Goal: Task Accomplishment & Management: Use online tool/utility

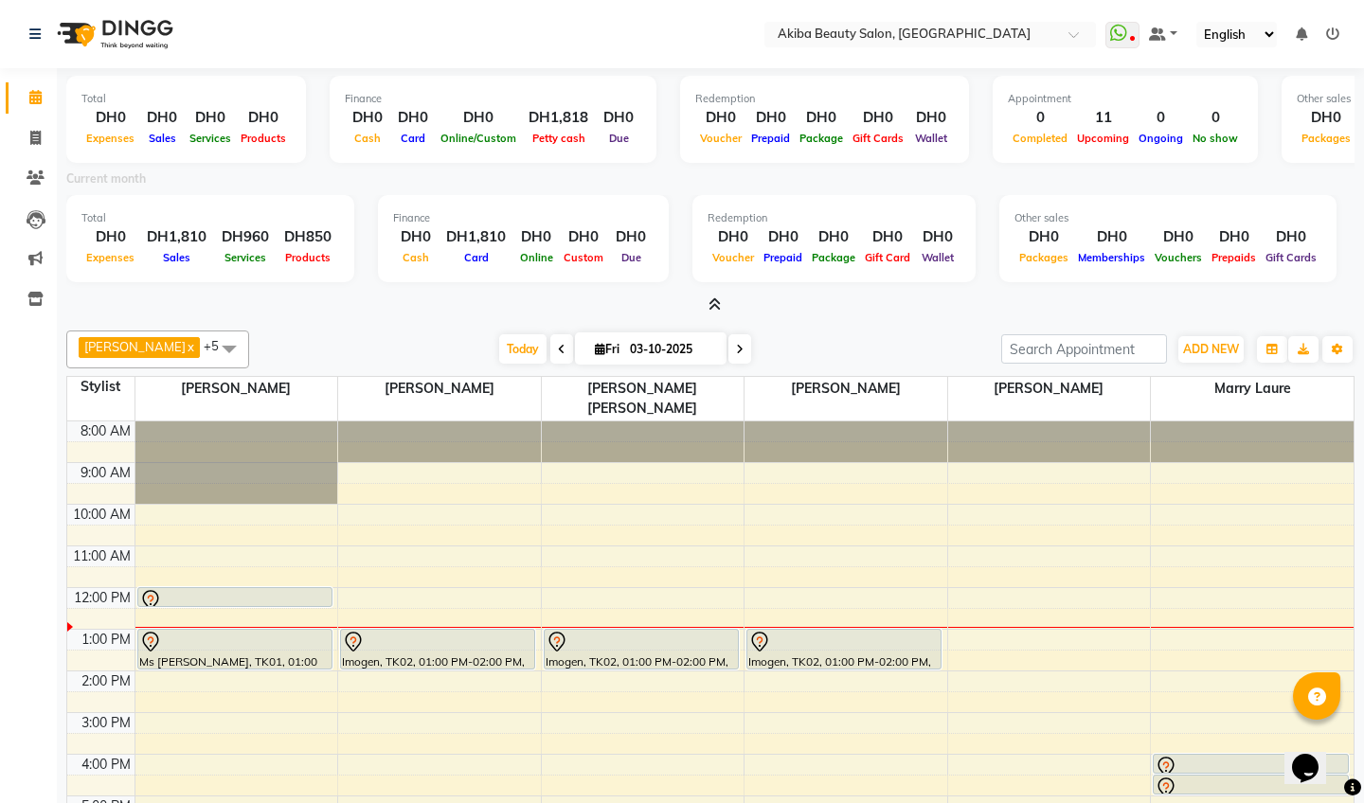
scroll to position [108, 0]
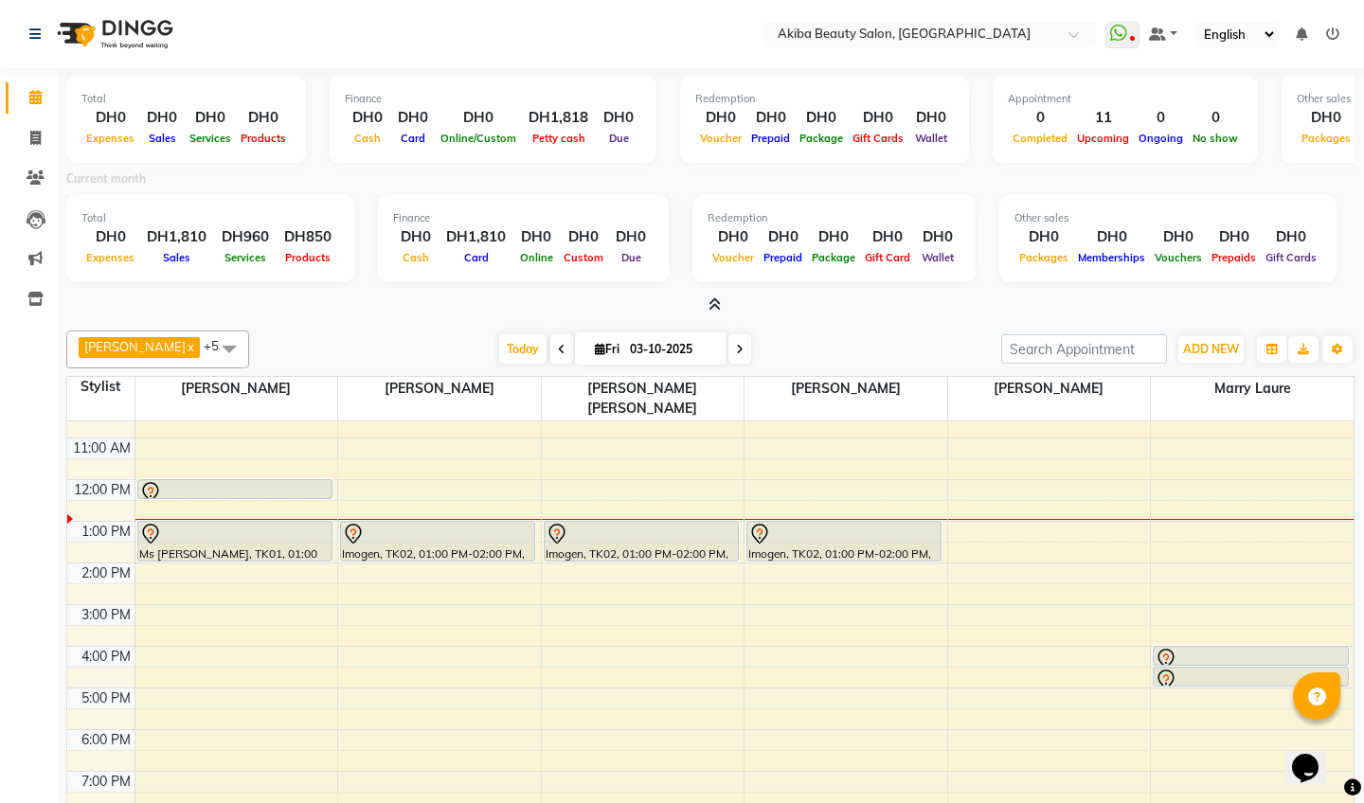
click at [714, 304] on icon at bounding box center [714, 304] width 12 height 14
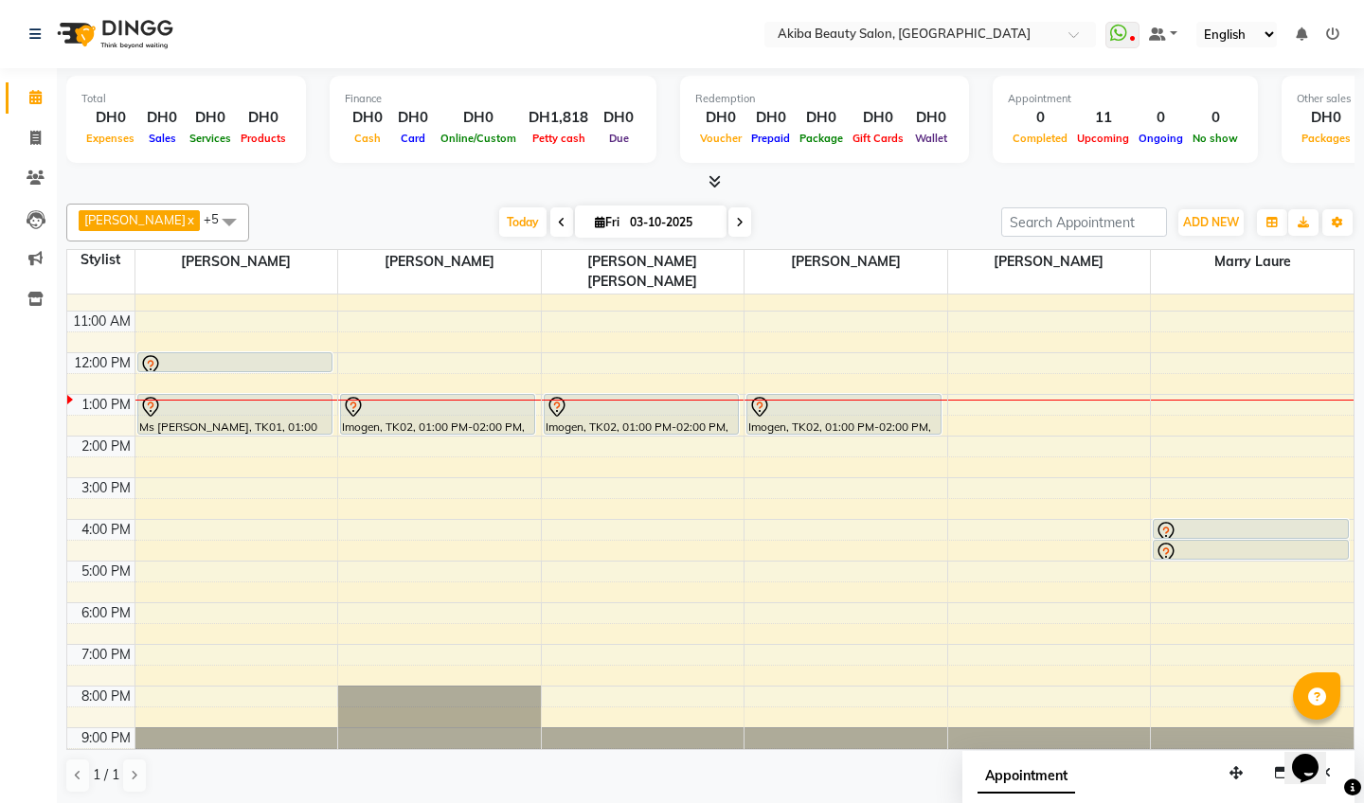
scroll to position [1, 0]
click at [503, 223] on span "Today" at bounding box center [522, 220] width 47 height 29
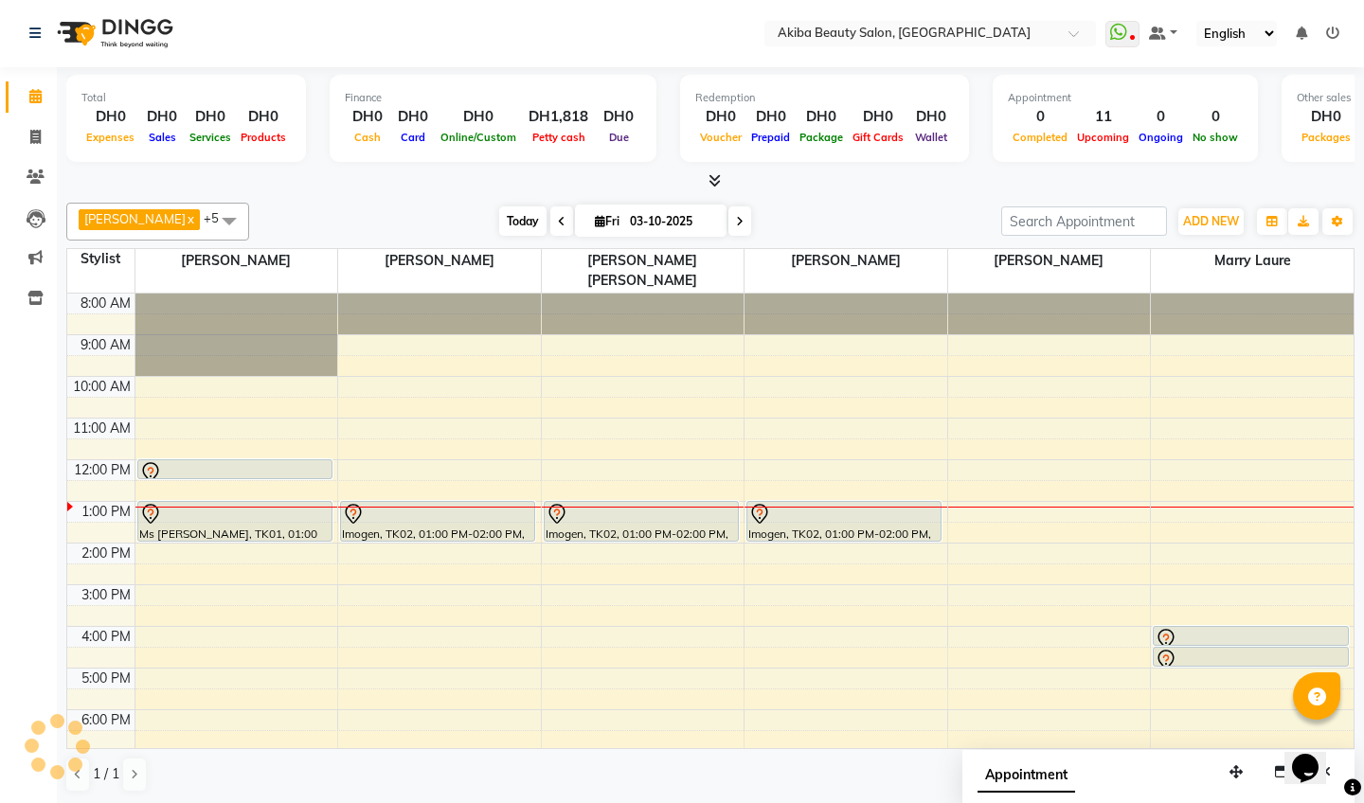
scroll to position [108, 0]
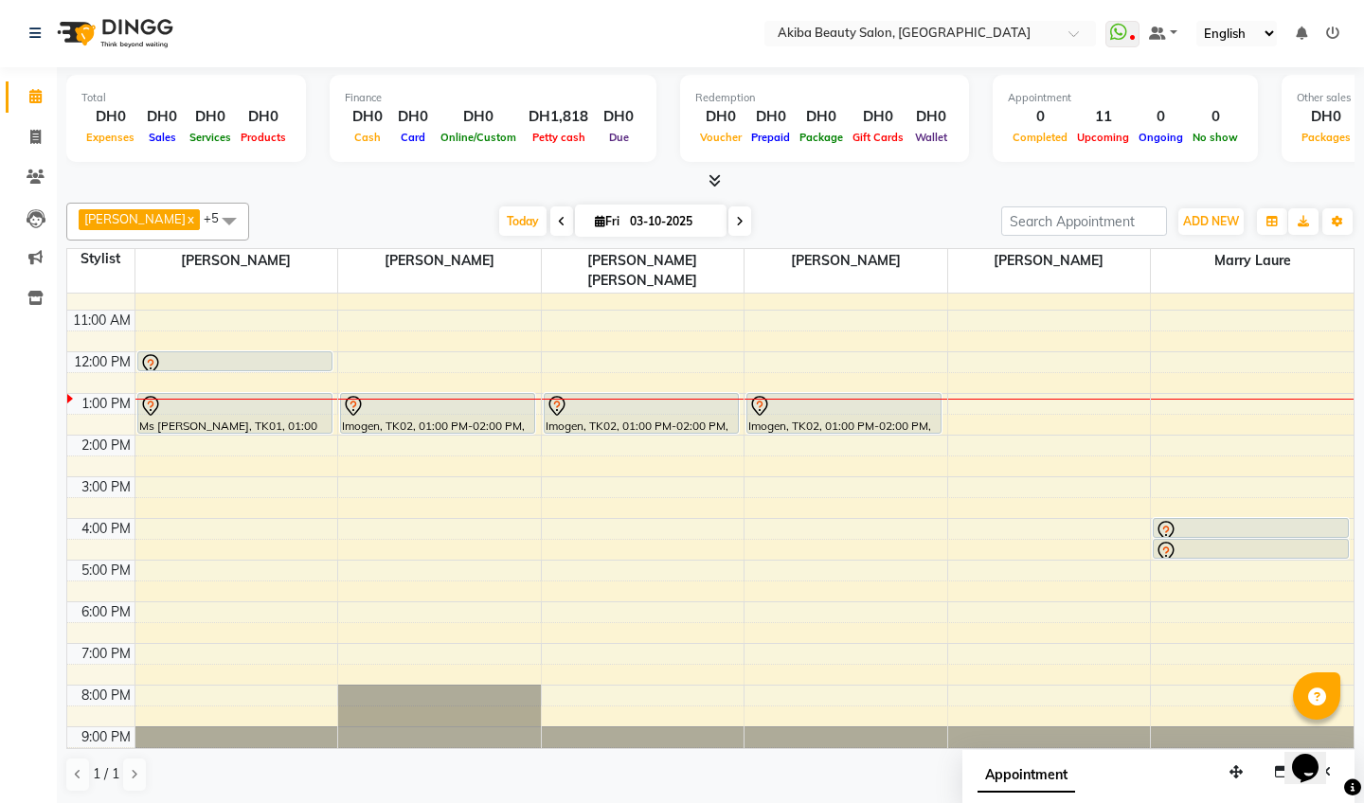
click at [718, 174] on icon at bounding box center [714, 180] width 12 height 14
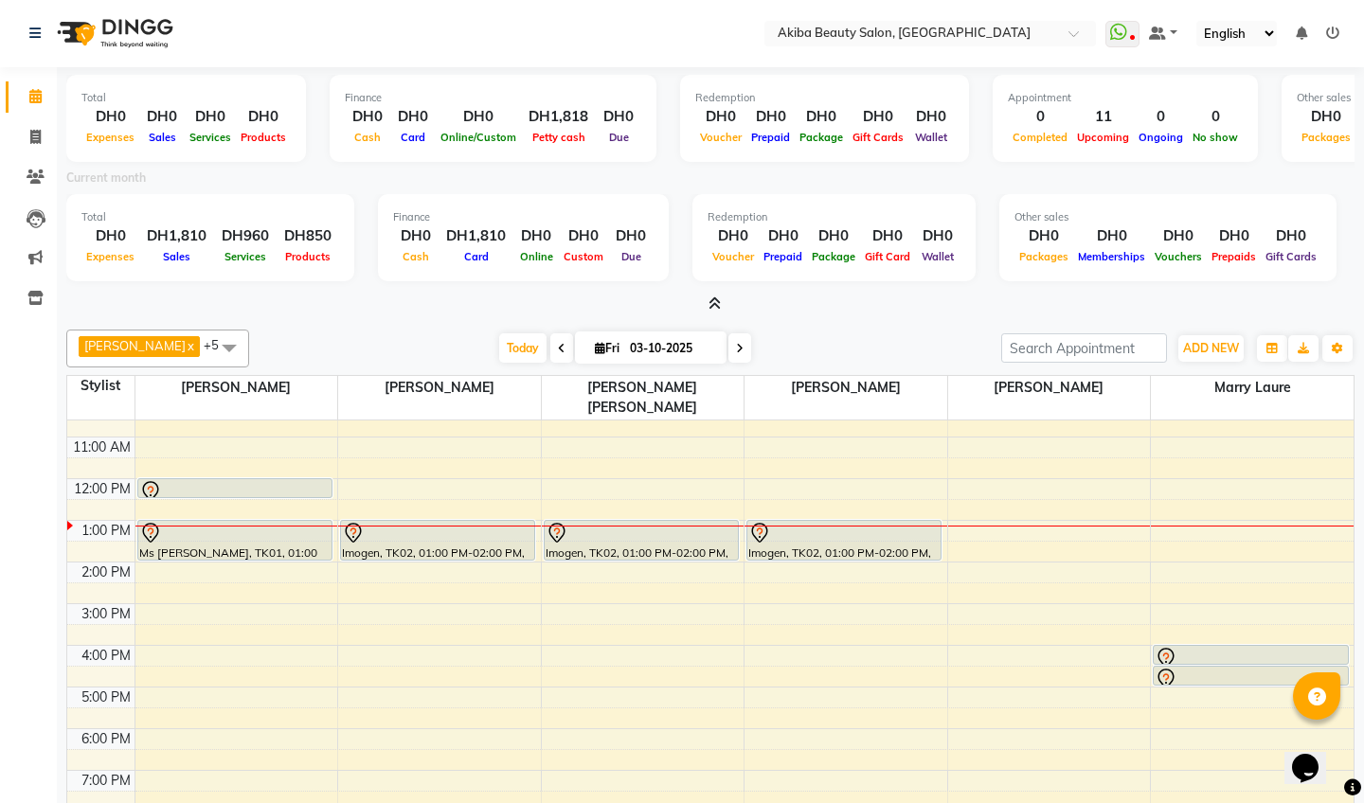
click at [717, 304] on icon at bounding box center [714, 303] width 12 height 14
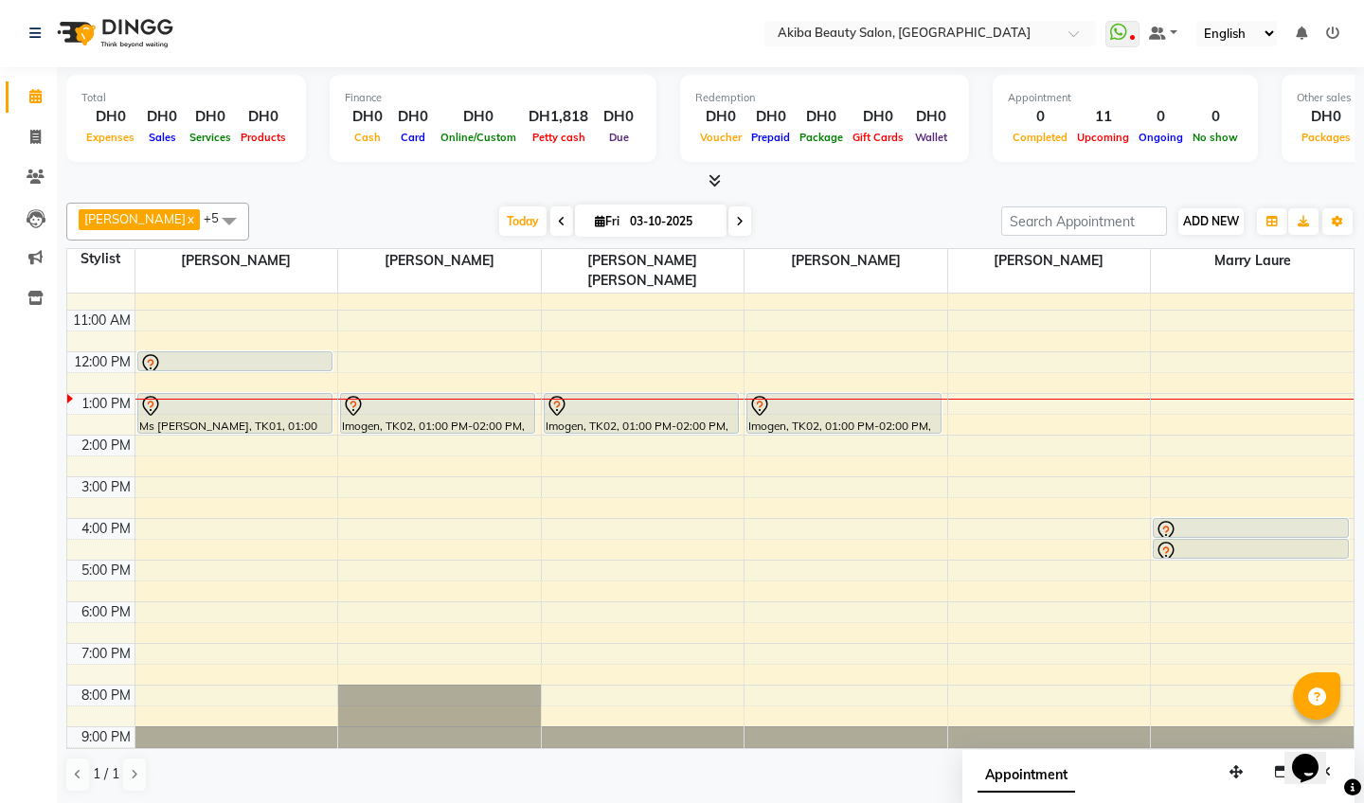
click at [1188, 230] on button "ADD NEW Toggle Dropdown" at bounding box center [1210, 221] width 65 height 27
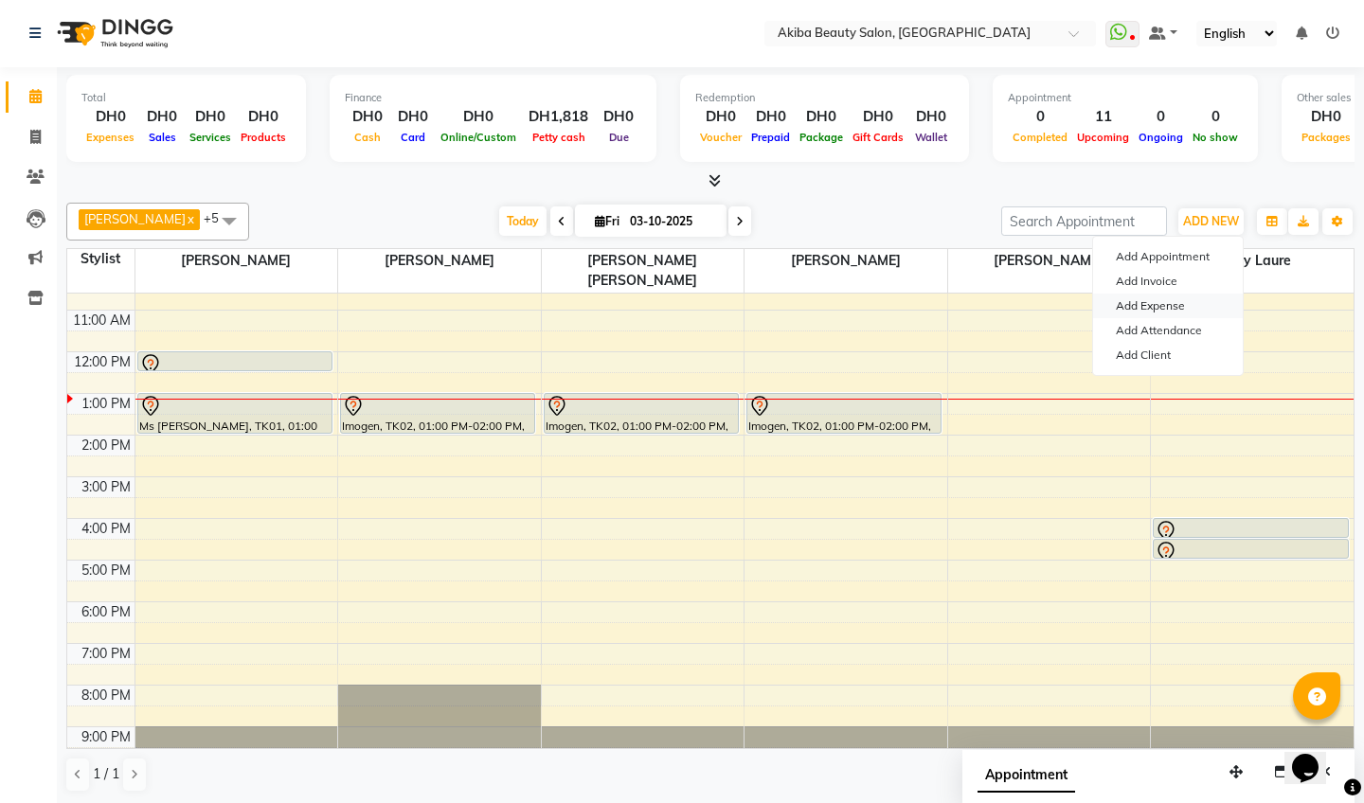
click at [1152, 300] on link "Add Expense" at bounding box center [1168, 306] width 150 height 25
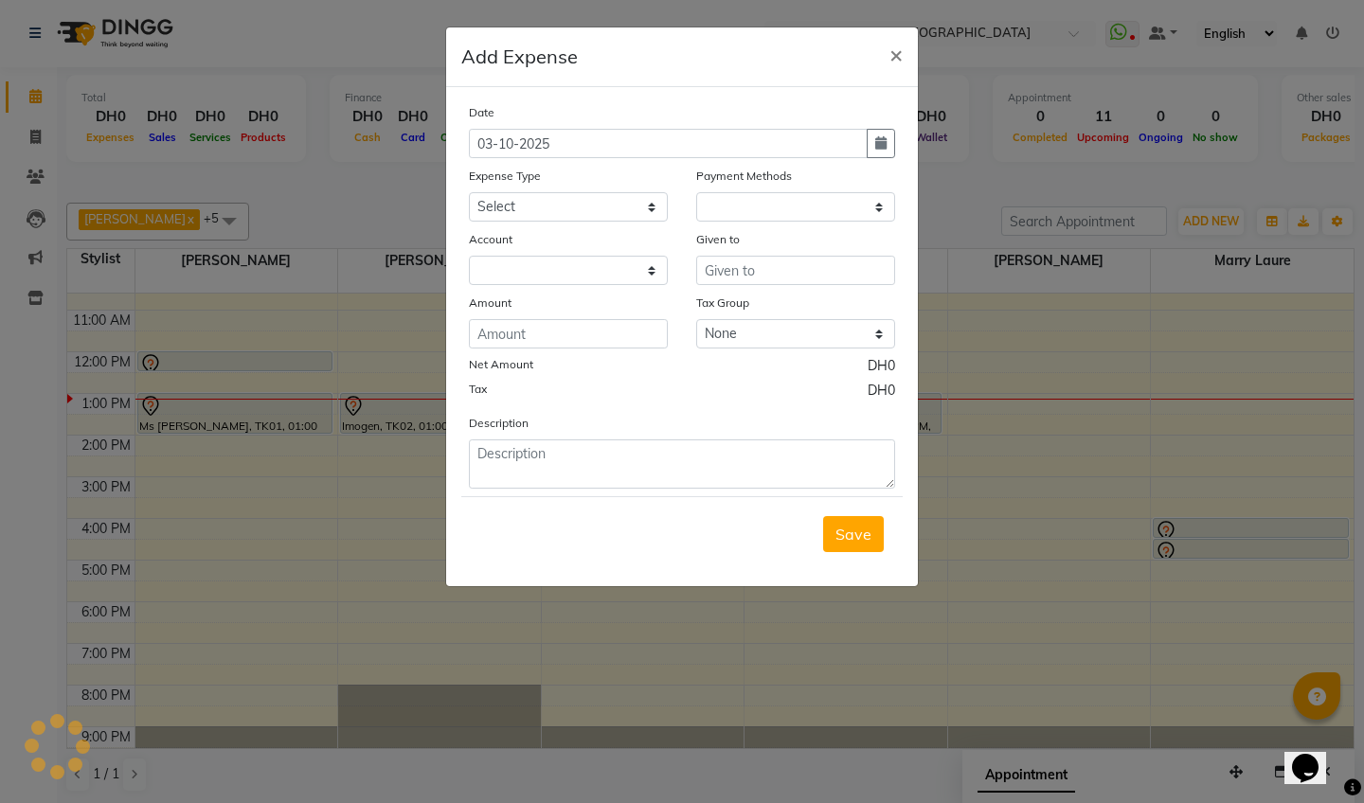
select select "1"
select select "4503"
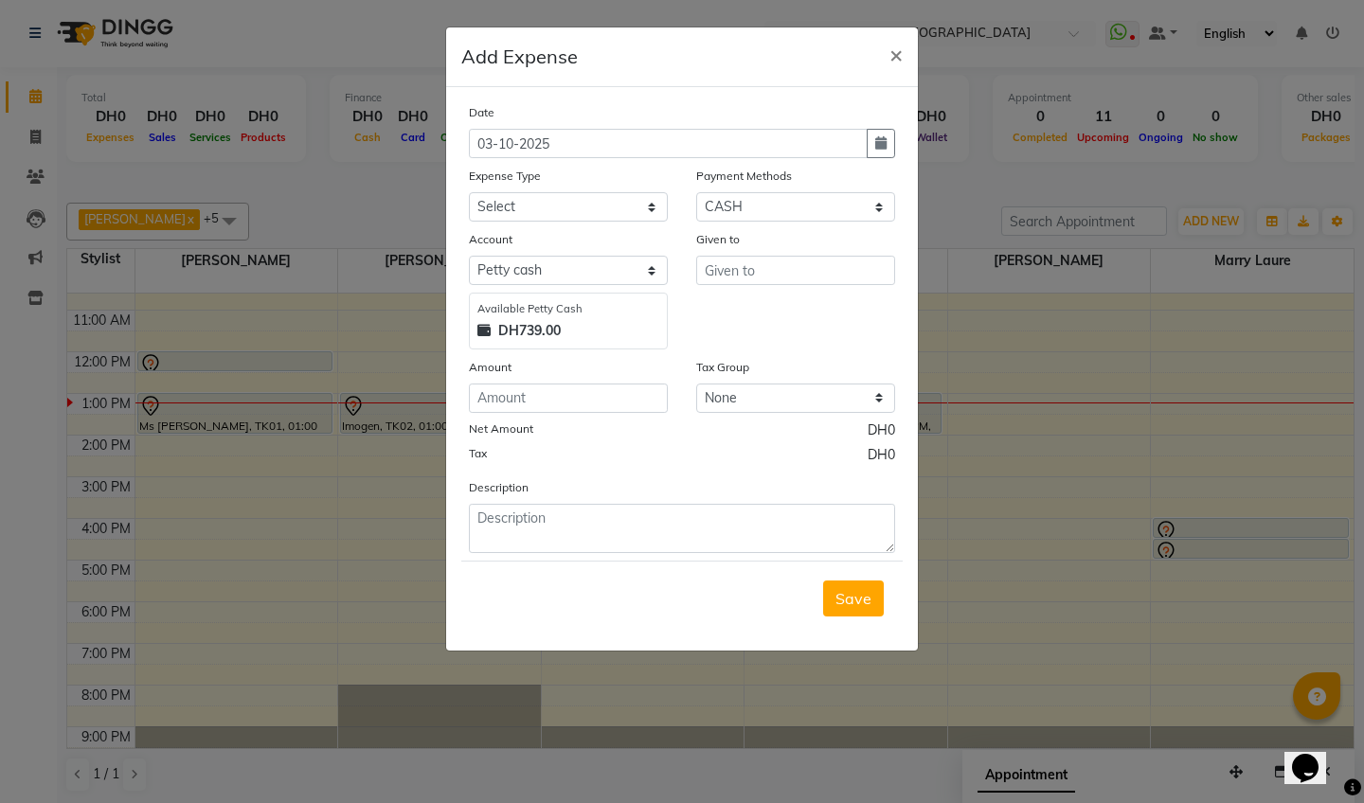
click at [1211, 309] on ngb-modal-window "Add Expense × Date [DATE] Expense Type Select Advance Salary Bank charges Car m…" at bounding box center [682, 401] width 1364 height 803
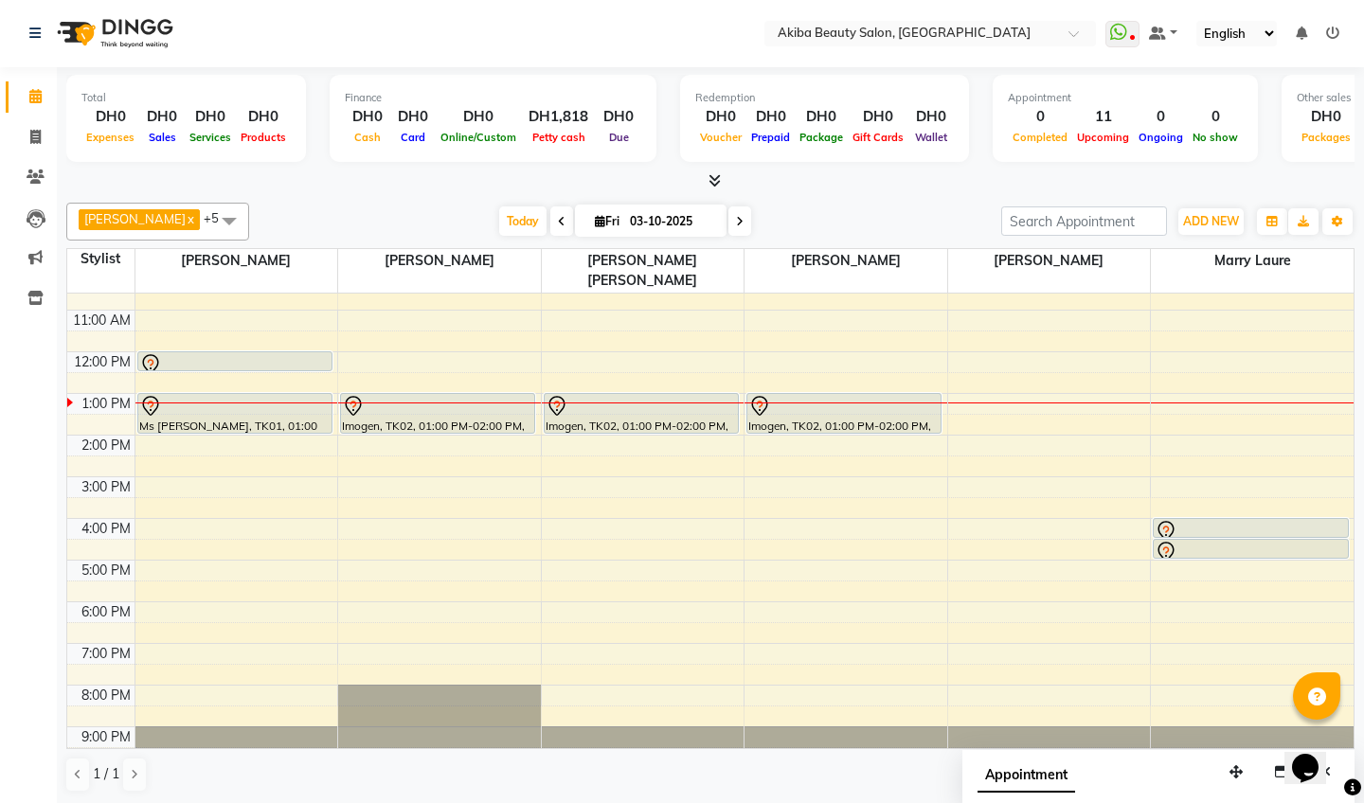
click at [1211, 309] on ngb-modal-window "Add Expense × Date [DATE] Expense Type Select Advance Salary Bank charges Car m…" at bounding box center [682, 401] width 1364 height 803
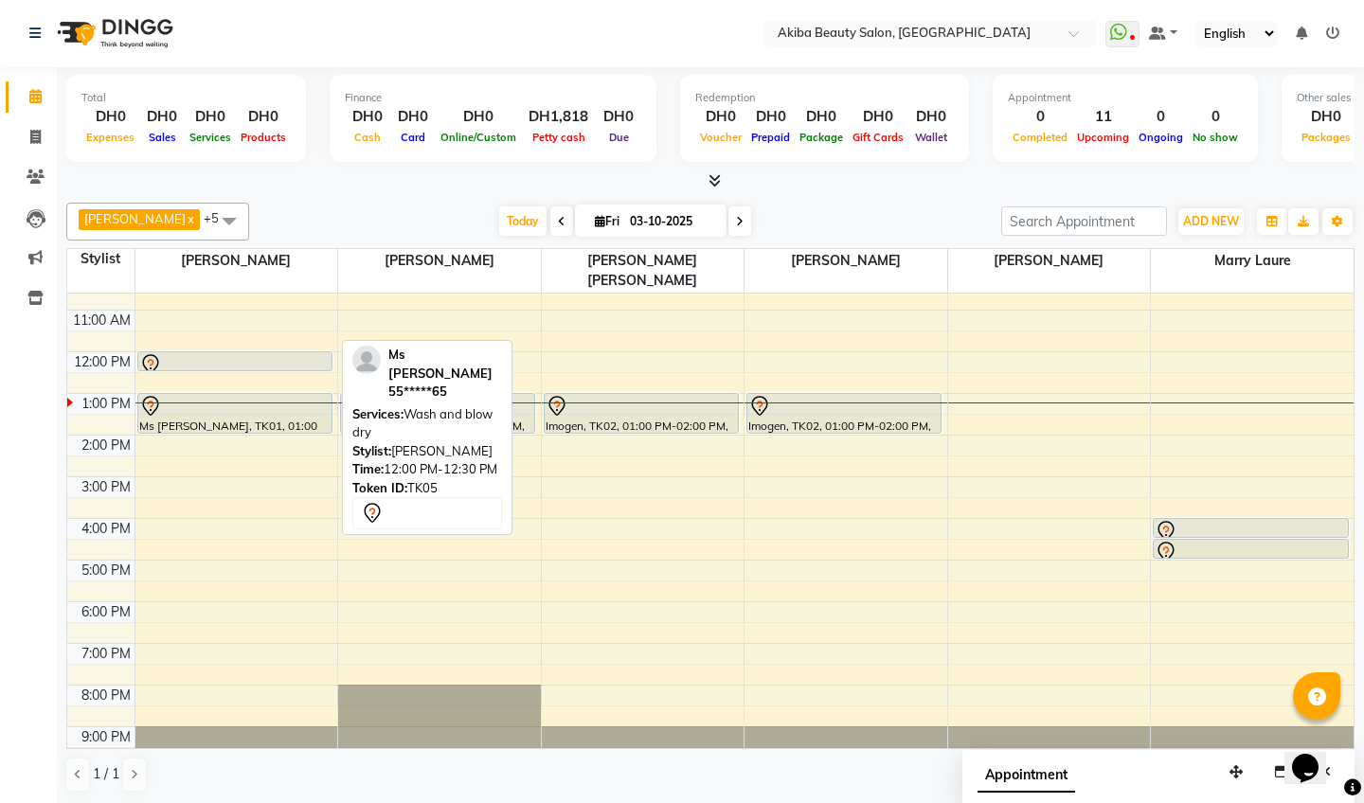
click at [318, 353] on div at bounding box center [234, 364] width 191 height 23
click at [207, 353] on div at bounding box center [234, 364] width 191 height 23
select select "7"
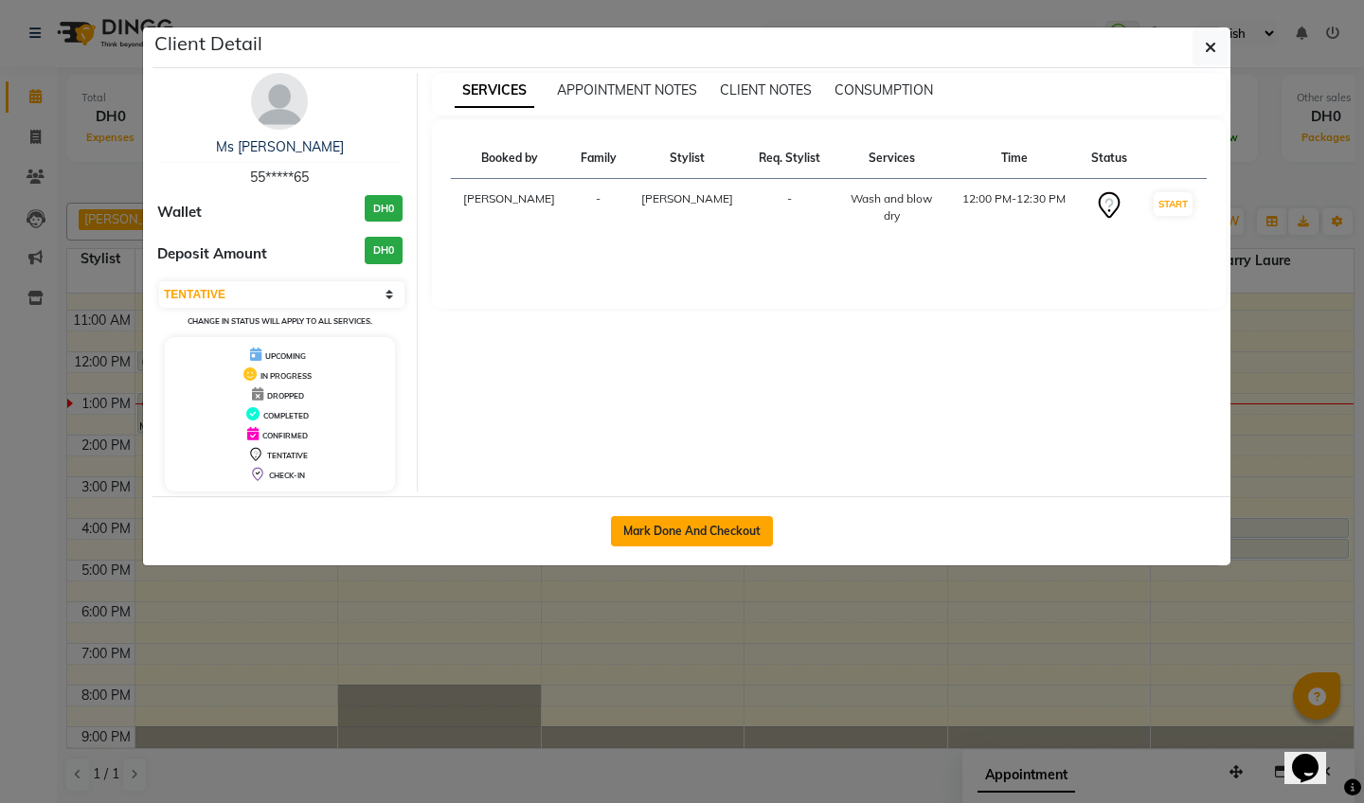
click at [634, 533] on button "Mark Done And Checkout" at bounding box center [692, 531] width 162 height 30
select select "5567"
select select "service"
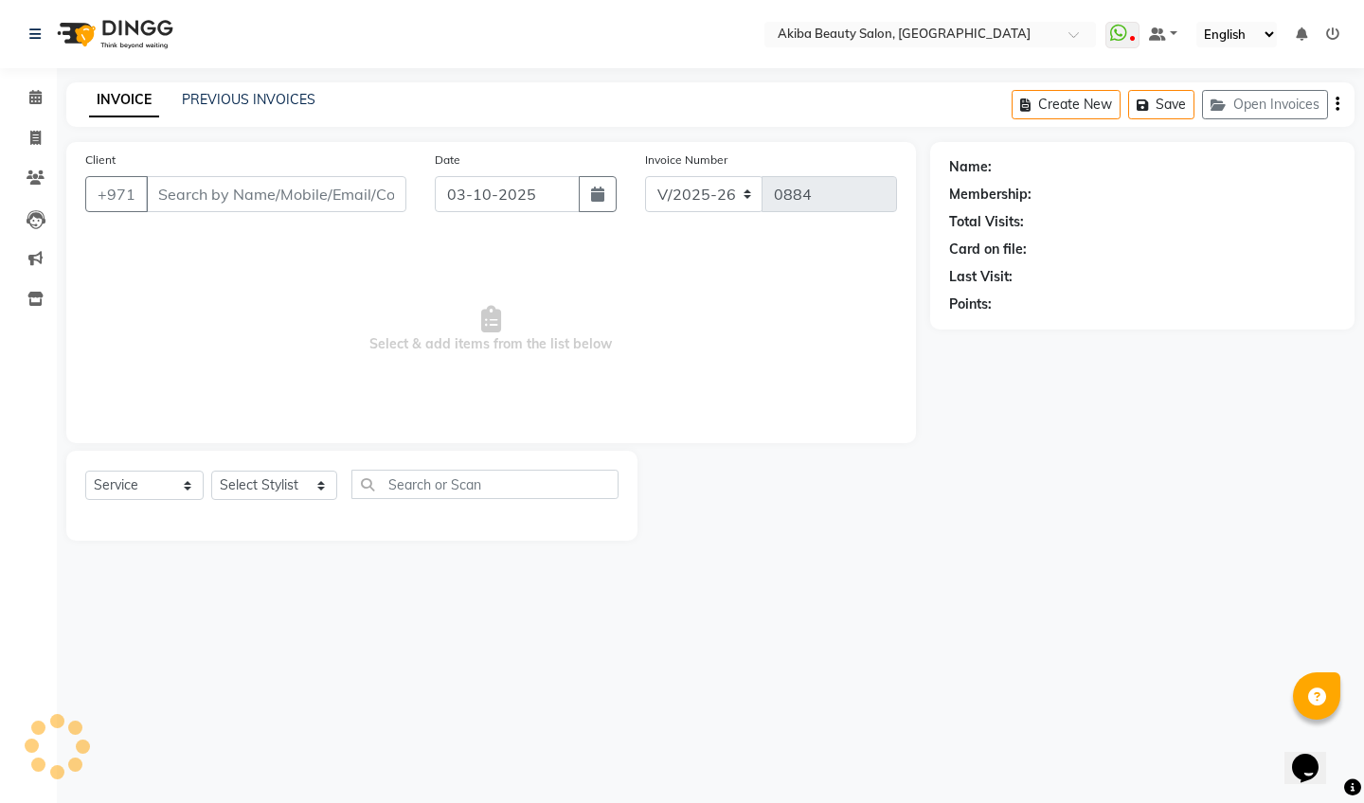
type input "55*****65"
select select "57438"
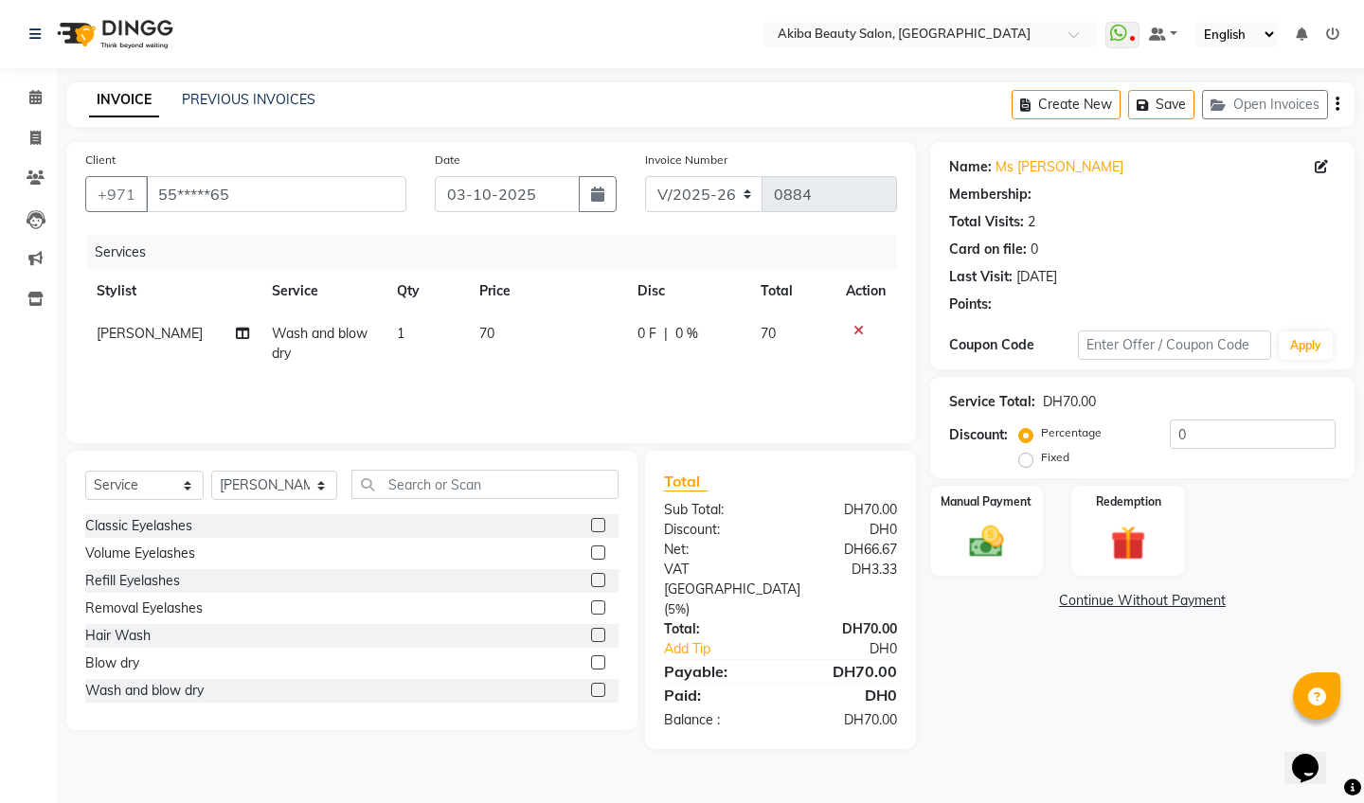
select select "1: Object"
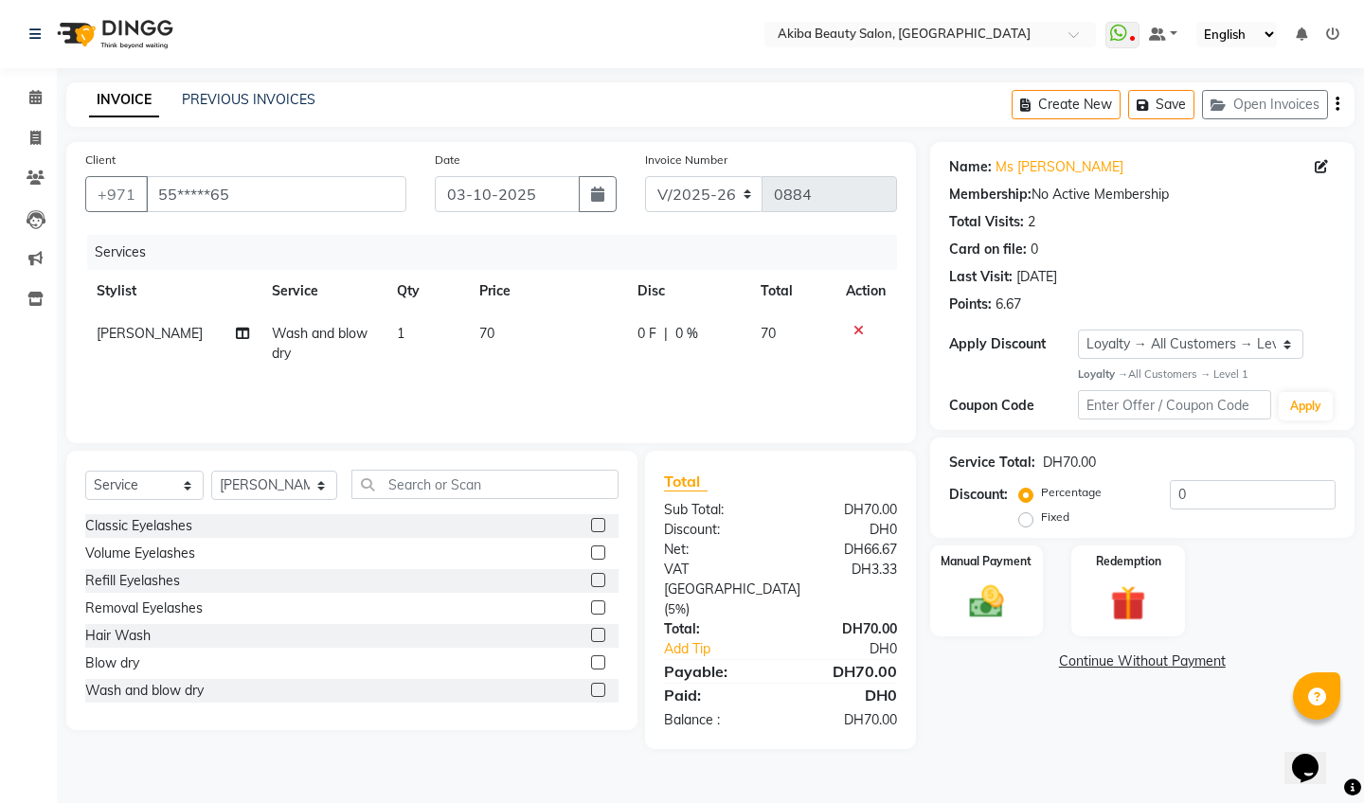
click at [504, 342] on td "70" at bounding box center [546, 344] width 157 height 63
select select "57438"
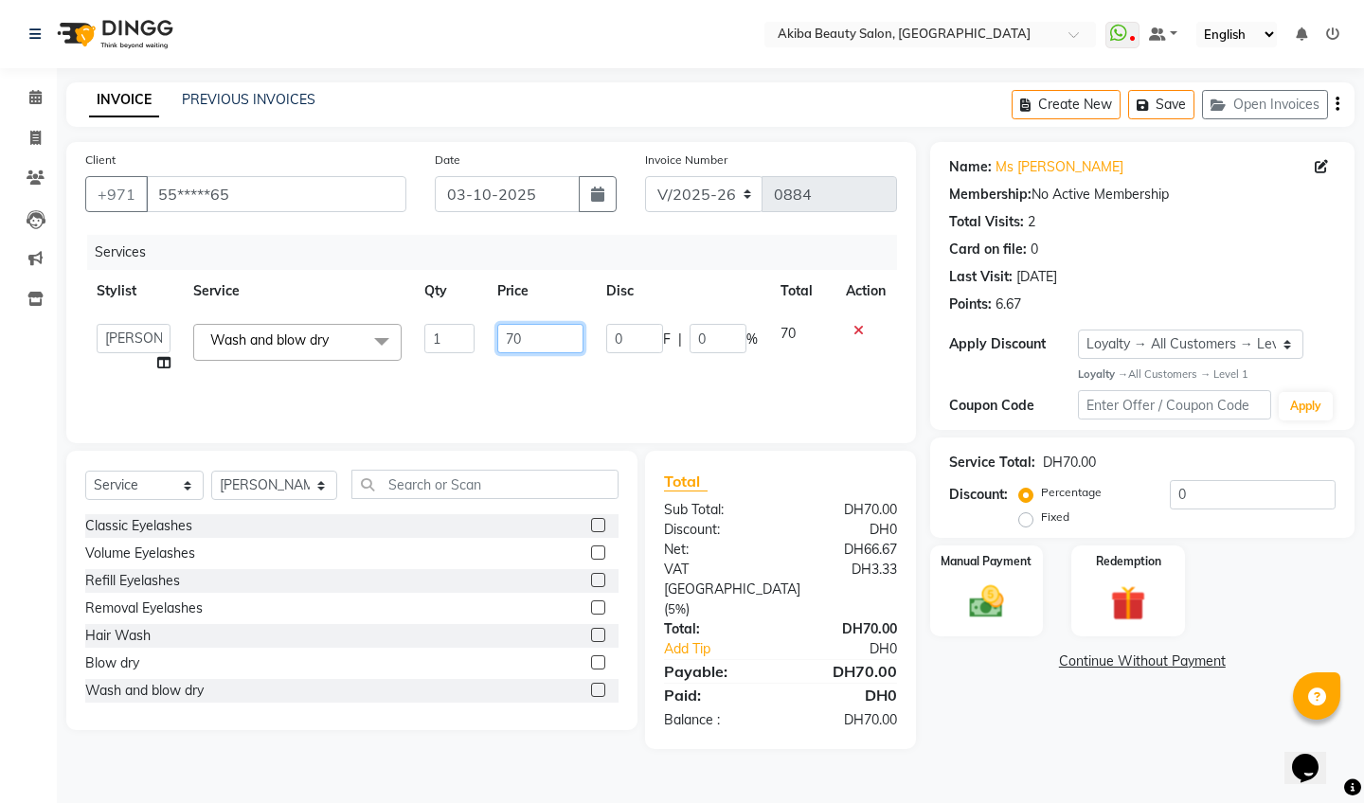
click at [535, 332] on input "70" at bounding box center [540, 338] width 86 height 29
type input "7"
type input "100"
click at [970, 580] on div "Manual Payment" at bounding box center [985, 591] width 117 height 94
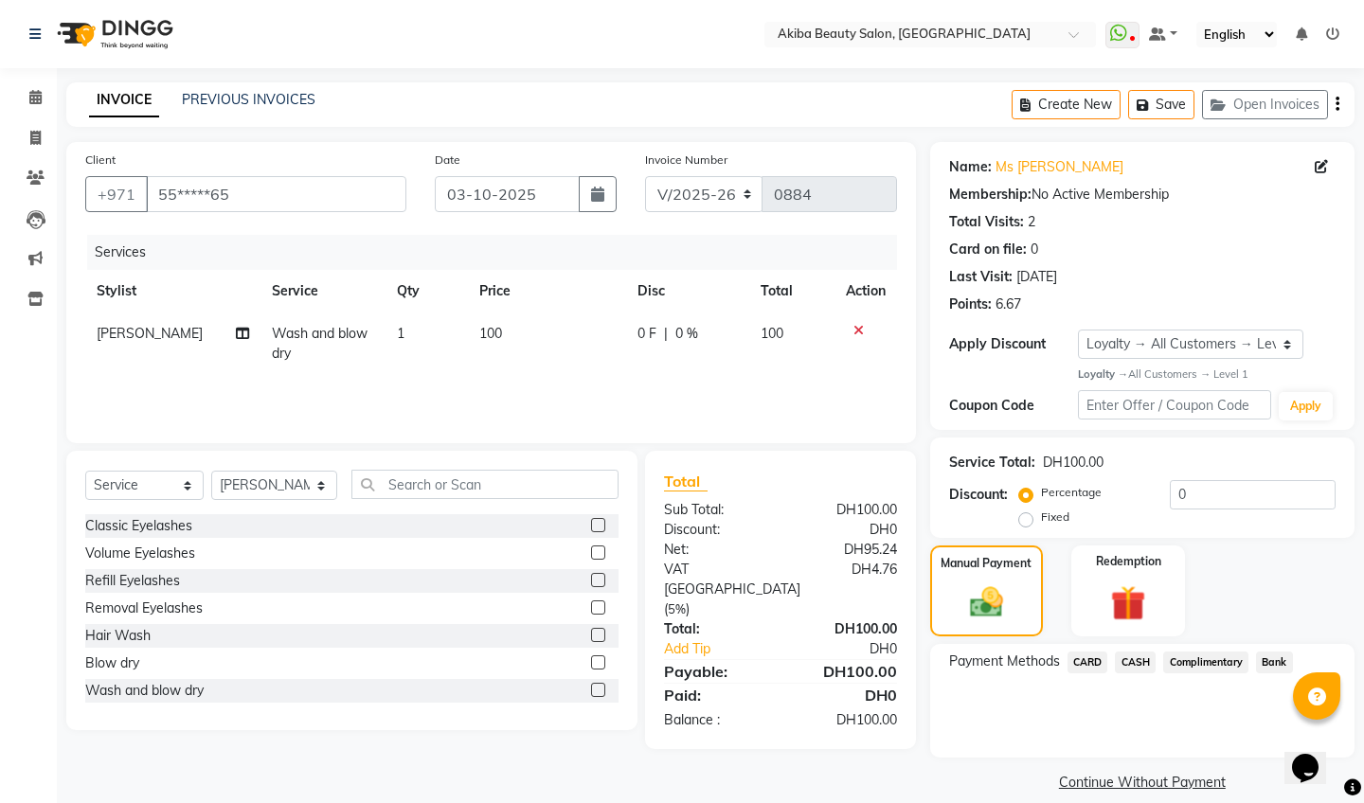
click at [1084, 670] on span "CARD" at bounding box center [1087, 663] width 41 height 22
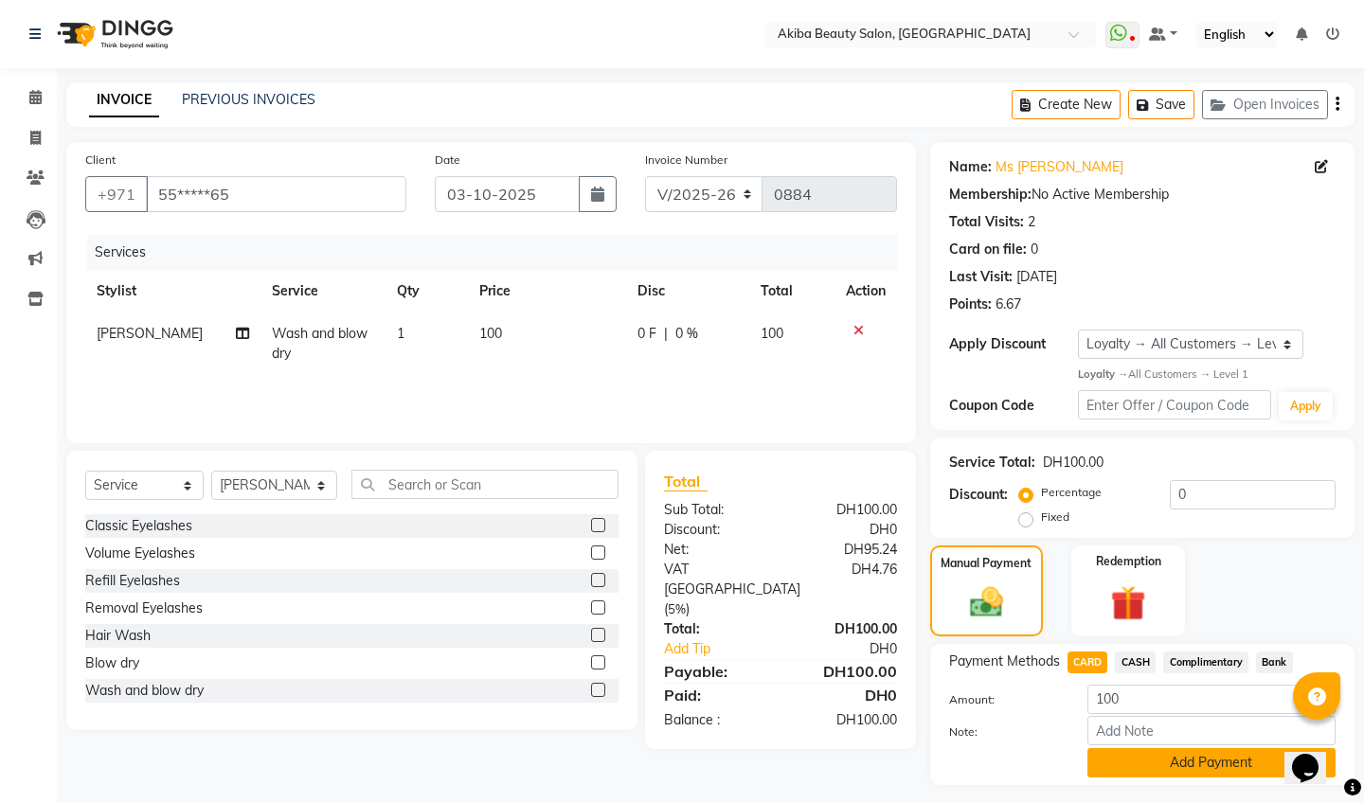
click at [1159, 761] on button "Add Payment" at bounding box center [1211, 762] width 248 height 29
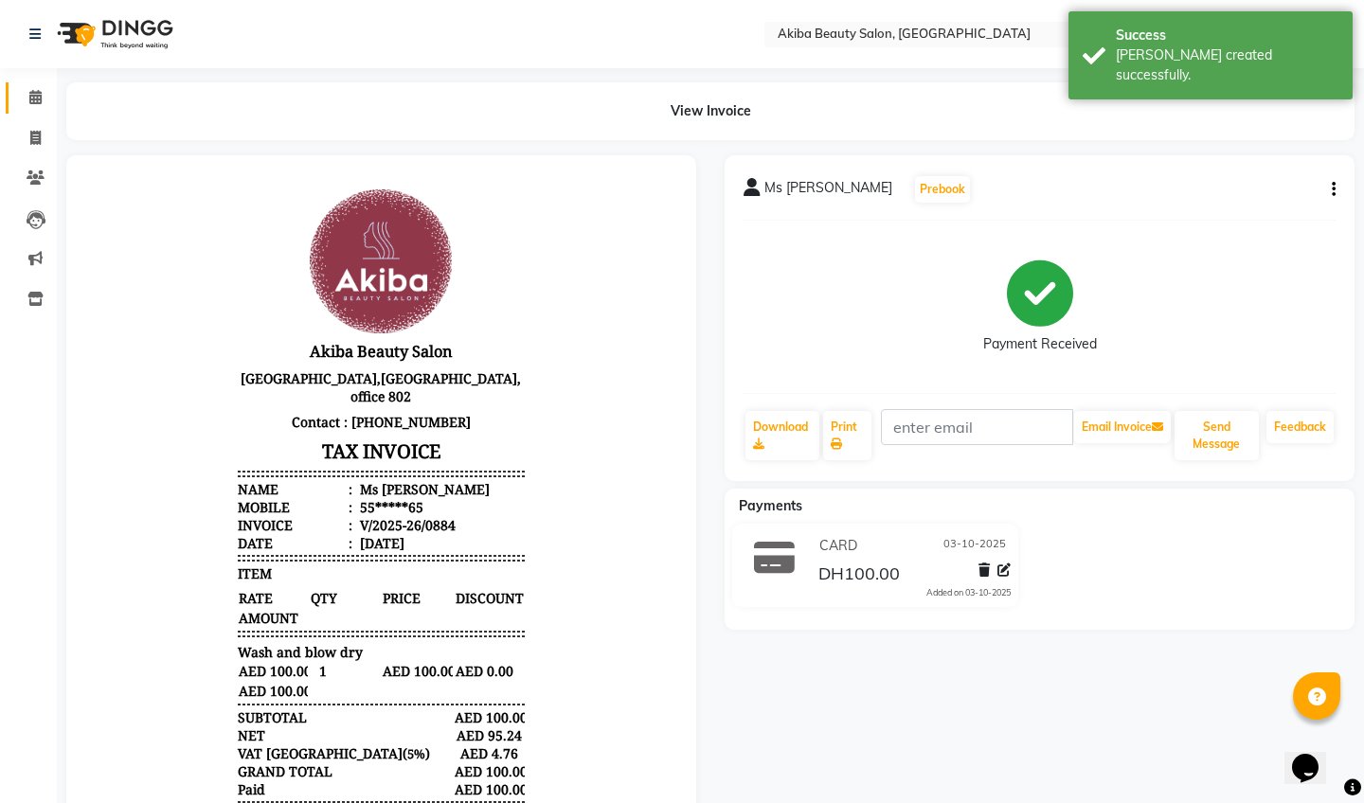
click at [35, 96] on icon at bounding box center [35, 97] width 12 height 14
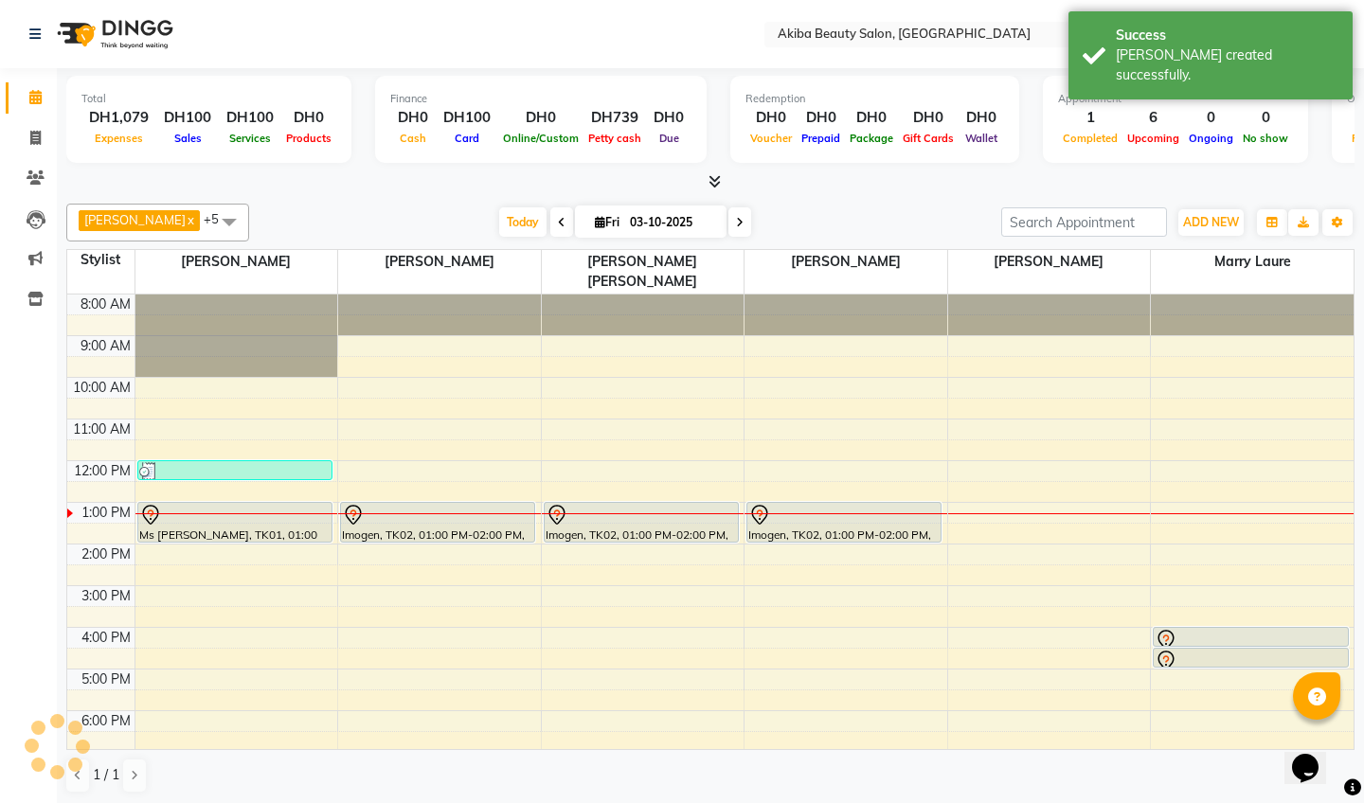
scroll to position [72, 0]
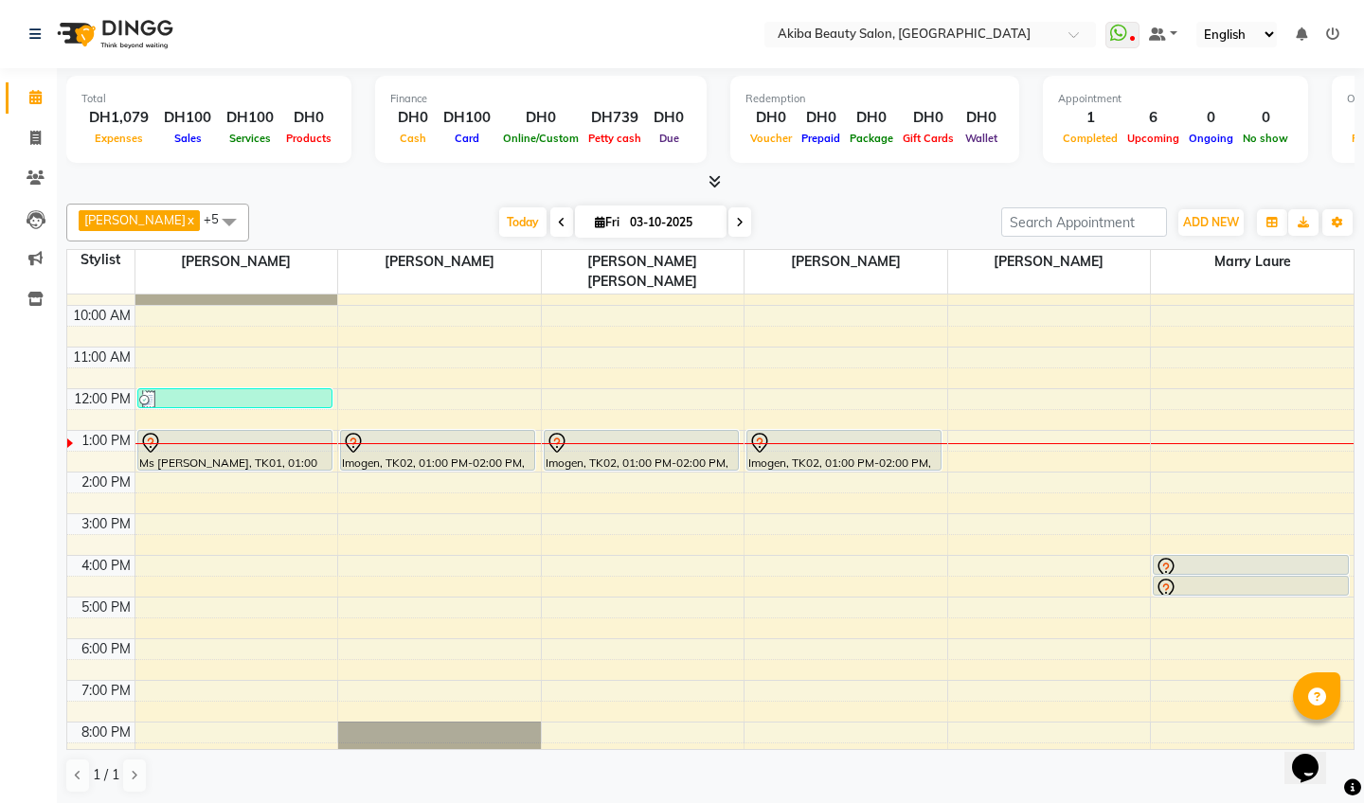
click at [718, 174] on icon at bounding box center [714, 181] width 12 height 14
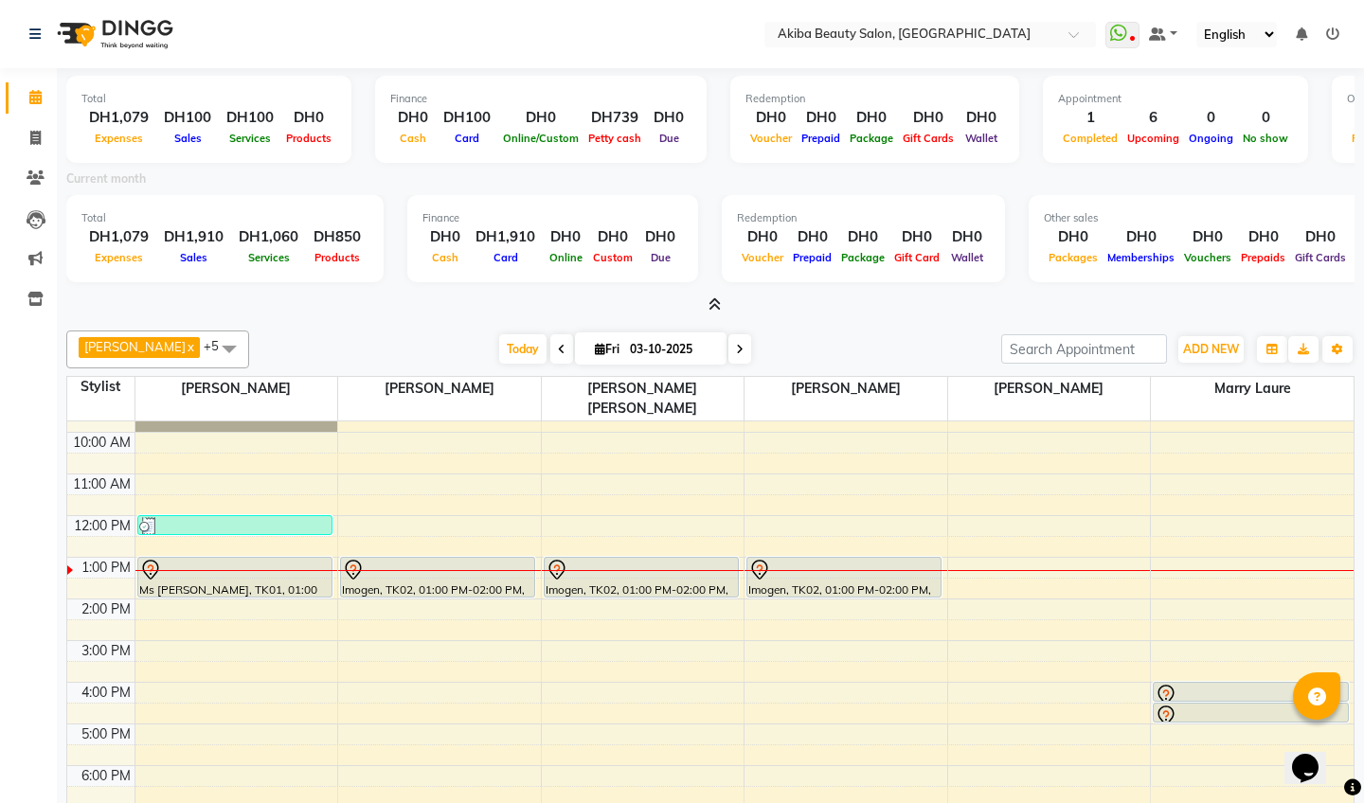
click at [720, 297] on icon at bounding box center [714, 304] width 12 height 14
